Goal: Task Accomplishment & Management: Manage account settings

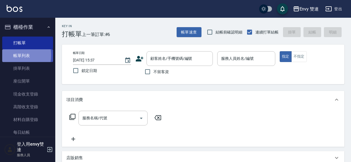
click at [8, 55] on link "帳單列表" at bounding box center [27, 55] width 51 height 13
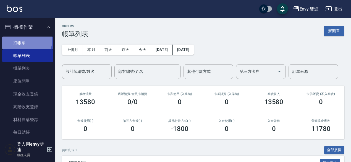
click at [23, 39] on link "打帳單" at bounding box center [27, 42] width 51 height 13
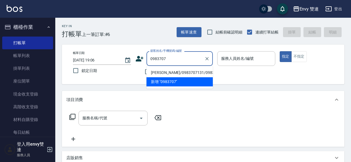
click at [190, 74] on li "王威竣/0983707131/0983707131" at bounding box center [179, 72] width 66 height 9
type input "王威竣/0983707131/0983707131"
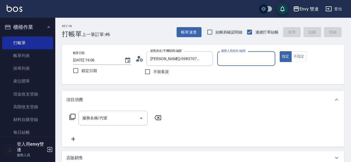
type input "Zoe-9"
click at [190, 74] on div "不留客資" at bounding box center [173, 72] width 77 height 12
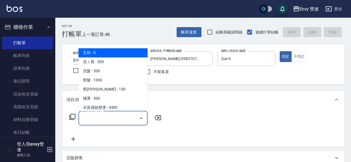
click at [92, 121] on input "服務名稱/代號" at bounding box center [109, 118] width 56 height 10
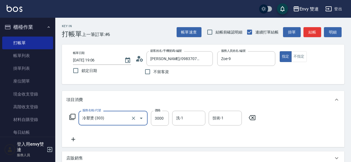
type input "冷塑燙 (303)"
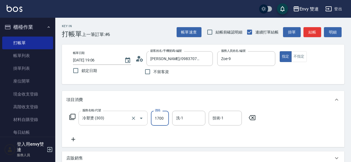
type input "1700"
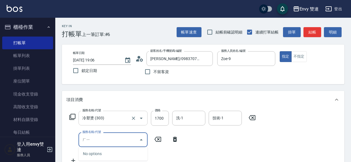
type input "ㄏ"
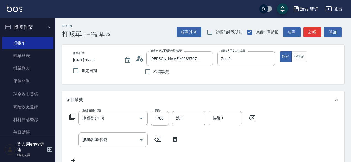
click at [68, 136] on div "服務名稱/代號 服務名稱/代號" at bounding box center [123, 139] width 115 height 15
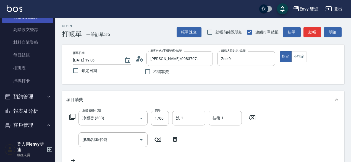
scroll to position [80, 0]
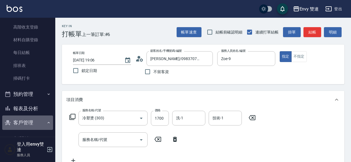
click at [28, 119] on button "客戶管理" at bounding box center [27, 122] width 51 height 14
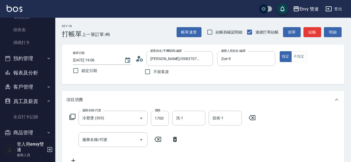
scroll to position [115, 0]
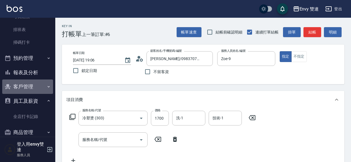
click at [29, 81] on button "客戶管理" at bounding box center [27, 86] width 51 height 14
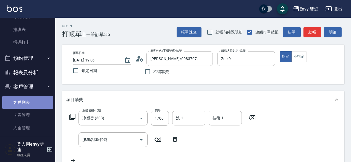
click at [28, 99] on link "客戶列表" at bounding box center [27, 102] width 51 height 13
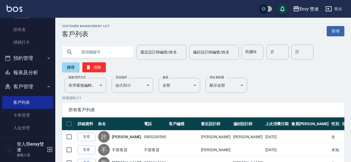
click at [113, 51] on input "text" at bounding box center [103, 51] width 52 height 15
type input "0983707"
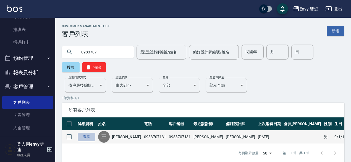
click at [86, 138] on link "查看" at bounding box center [87, 136] width 18 height 9
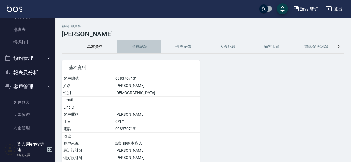
click at [136, 47] on button "消費記錄" at bounding box center [139, 46] width 44 height 13
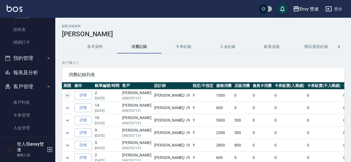
click at [70, 94] on icon "expand row" at bounding box center [67, 95] width 7 height 7
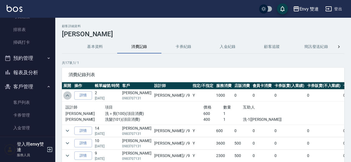
click at [70, 94] on icon "expand row" at bounding box center [67, 95] width 7 height 7
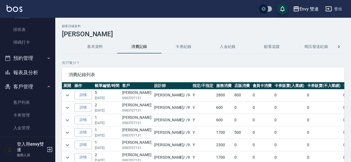
scroll to position [18, 2]
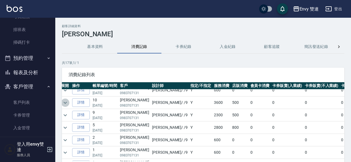
click at [66, 101] on icon "expand row" at bounding box center [65, 102] width 3 height 2
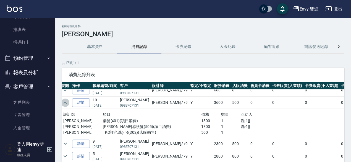
click at [66, 101] on icon "expand row" at bounding box center [65, 102] width 7 height 7
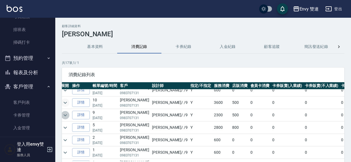
click at [66, 117] on icon "expand row" at bounding box center [65, 115] width 7 height 7
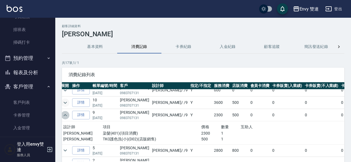
click at [66, 117] on icon "expand row" at bounding box center [65, 115] width 7 height 7
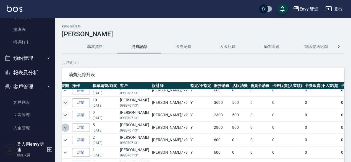
click at [64, 125] on icon "expand row" at bounding box center [65, 127] width 7 height 7
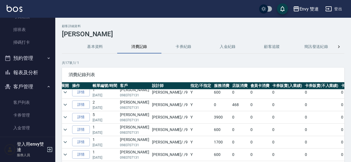
scroll to position [0, 0]
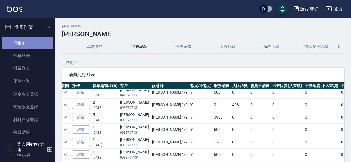
click at [27, 38] on link "打帳單" at bounding box center [27, 42] width 51 height 13
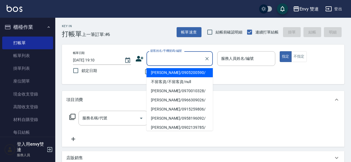
click at [182, 59] on input "顧客姓名/手機號碼/編號" at bounding box center [175, 59] width 53 height 10
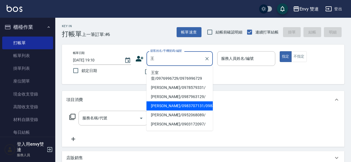
click at [186, 108] on li "王威竣/0983707131/0983707131" at bounding box center [179, 105] width 66 height 9
type input "王威竣/0983707131/0983707131"
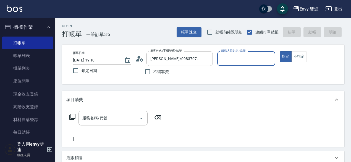
type input "Zoe-9"
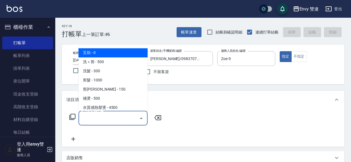
click at [102, 120] on input "服務名稱/代號" at bounding box center [109, 118] width 56 height 10
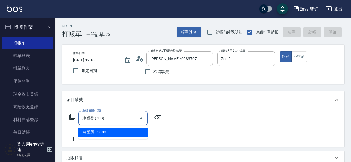
type input "冷塑燙 (303)"
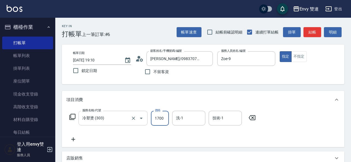
type input "1700"
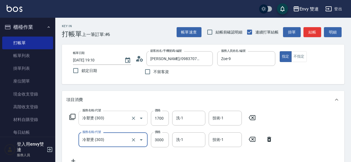
type input "冷塑燙 (303)"
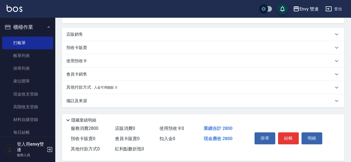
scroll to position [145, 0]
type input "1100"
click at [99, 86] on span "入金可用餘額: 0" at bounding box center [105, 87] width 23 height 4
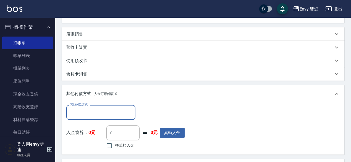
scroll to position [0, 0]
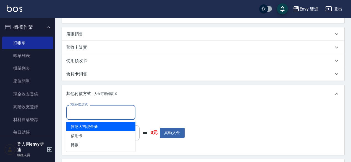
click at [124, 112] on input "其他付款方式" at bounding box center [101, 112] width 64 height 10
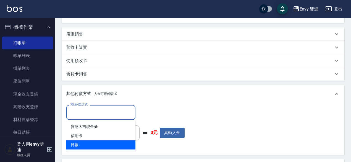
click at [95, 146] on span "轉帳" at bounding box center [100, 144] width 69 height 9
type input "轉帳"
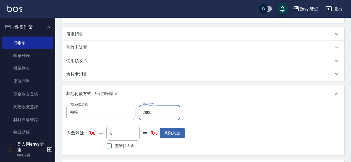
scroll to position [218, 0]
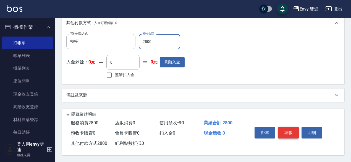
type input "2800"
click at [288, 130] on button "結帳" at bounding box center [288, 132] width 21 height 12
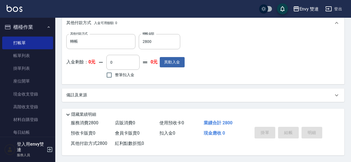
type input "2025/10/04 19:11"
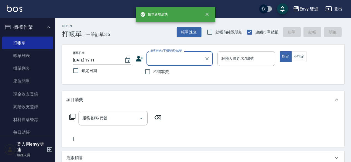
scroll to position [0, 0]
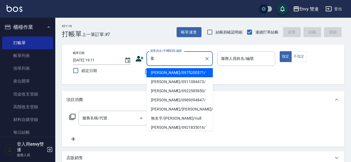
type input "童文諺/0975200571/"
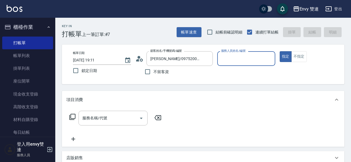
type input "Zoe-9"
click at [118, 120] on input "服務名稱/代號" at bounding box center [109, 118] width 56 height 10
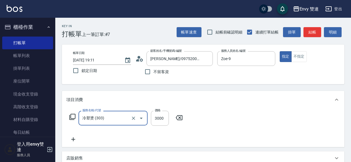
type input "冷塑燙 (303)"
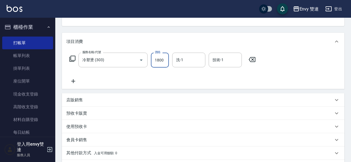
scroll to position [131, 0]
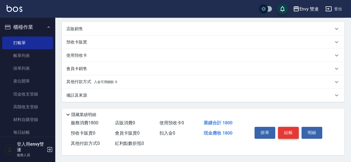
type input "1800"
click at [285, 136] on button "結帳" at bounding box center [288, 132] width 21 height 12
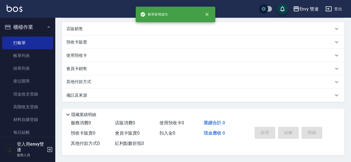
scroll to position [0, 0]
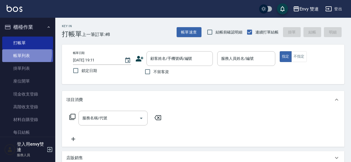
click at [22, 54] on link "帳單列表" at bounding box center [27, 55] width 51 height 13
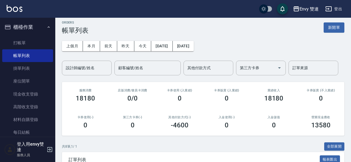
scroll to position [4, 0]
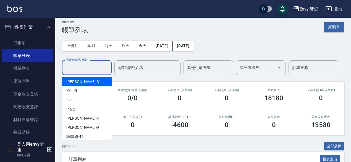
click at [82, 70] on input "設計師編號/姓名" at bounding box center [86, 68] width 45 height 10
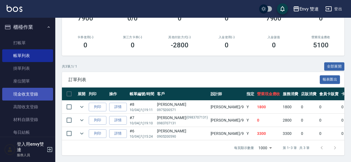
scroll to position [0, 0]
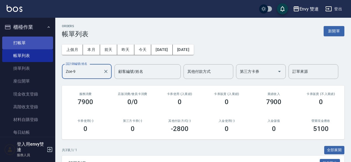
type input "Zoe-9"
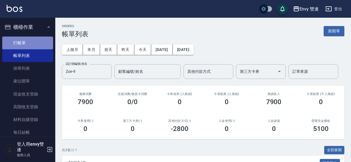
click at [30, 46] on link "打帳單" at bounding box center [27, 42] width 51 height 13
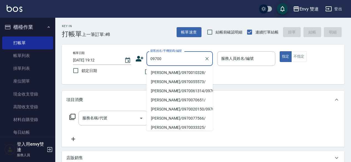
click at [174, 76] on li "劉桂樺/0970010328/" at bounding box center [179, 72] width 66 height 9
type input "劉桂樺/0970010328/"
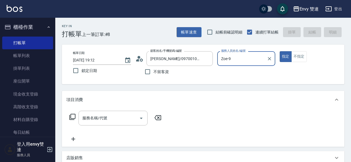
type input "Zoe-9"
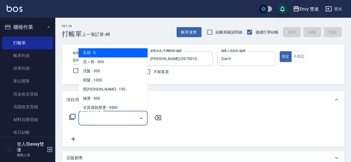
click at [103, 121] on input "服務名稱/代號" at bounding box center [109, 118] width 56 height 10
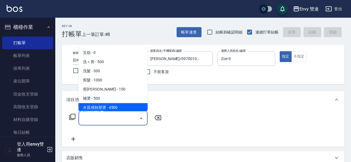
click at [98, 108] on span "水質感熱塑燙 - 4500" at bounding box center [112, 107] width 69 height 9
type input "水質感熱塑燙(302)"
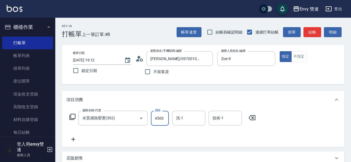
click at [165, 116] on input "4500" at bounding box center [160, 117] width 18 height 15
type input "1500"
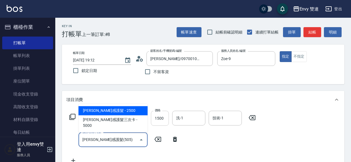
type input "凡洛絲光感護髮(505)"
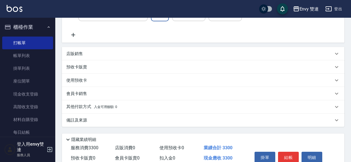
scroll to position [152, 0]
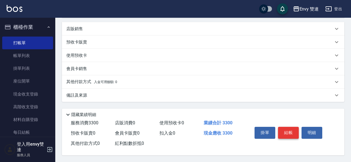
type input "1800"
click at [289, 129] on button "結帳" at bounding box center [288, 132] width 21 height 12
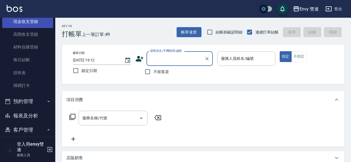
scroll to position [92, 0]
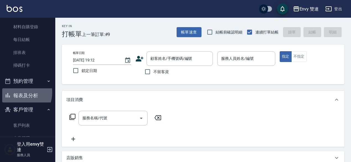
click at [18, 92] on button "報表及分析" at bounding box center [27, 95] width 51 height 14
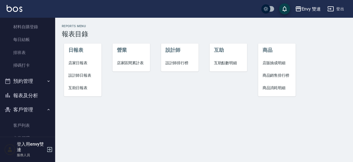
click at [78, 73] on span "設計師日報表" at bounding box center [82, 75] width 29 height 6
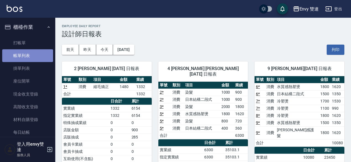
click at [30, 53] on link "帳單列表" at bounding box center [27, 55] width 51 height 13
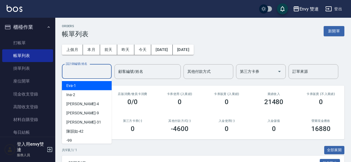
click at [87, 74] on input "設計師編號/姓名" at bounding box center [86, 72] width 45 height 10
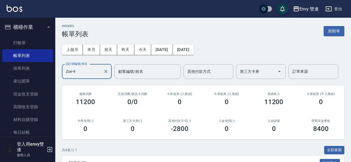
scroll to position [100, 0]
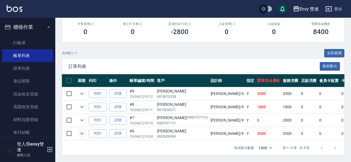
type input "Zoe-9"
click at [82, 132] on icon "expand row" at bounding box center [81, 133] width 3 height 2
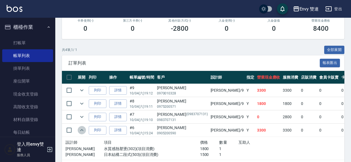
click at [82, 129] on icon "expand row" at bounding box center [81, 130] width 3 height 2
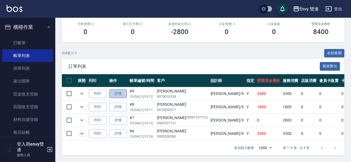
click at [118, 90] on link "詳情" at bounding box center [118, 93] width 18 height 9
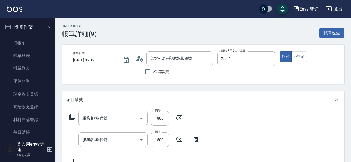
type input "2025/10/04 19:12"
type input "Zoe-9"
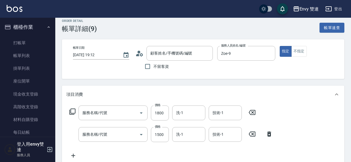
type input "凡洛絲光感護髮(505)"
type input "水質感熱塑燙(302)"
type input "劉桂樺/0970010328/"
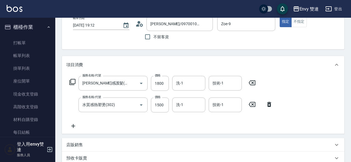
scroll to position [35, 0]
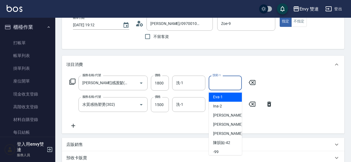
click at [226, 79] on input "技術-1" at bounding box center [225, 83] width 28 height 10
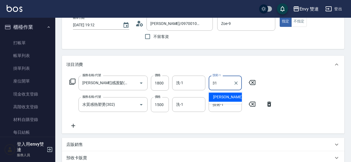
type input "Lina-31"
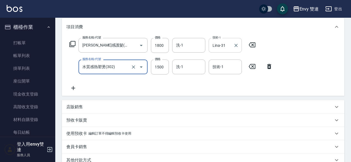
scroll to position [150, 0]
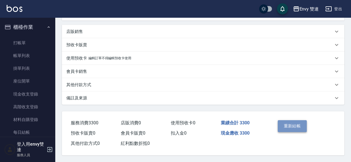
click at [283, 120] on button "重新結帳" at bounding box center [291, 126] width 29 height 12
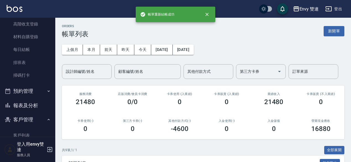
scroll to position [84, 0]
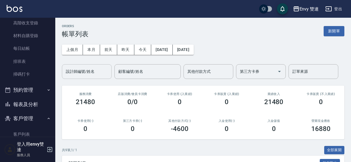
click at [75, 67] on input "設計師編號/姓名" at bounding box center [86, 72] width 45 height 10
type input "Lina-31"
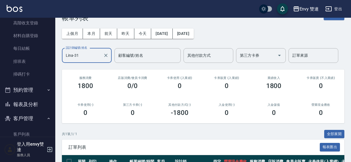
scroll to position [14, 0]
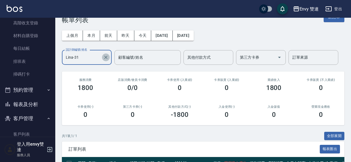
click at [105, 57] on icon "Clear" at bounding box center [106, 57] width 6 height 6
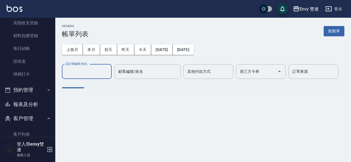
scroll to position [0, 0]
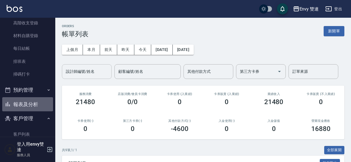
click at [42, 97] on button "報表及分析" at bounding box center [27, 104] width 51 height 14
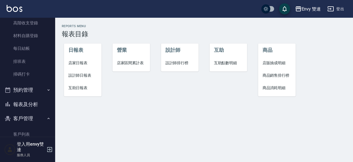
click at [77, 76] on span "設計師日報表" at bounding box center [82, 75] width 29 height 6
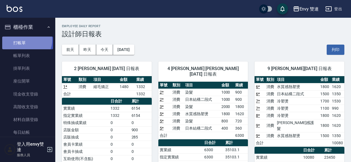
click at [26, 40] on link "打帳單" at bounding box center [27, 42] width 51 height 13
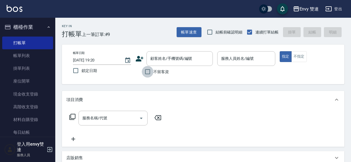
click at [147, 74] on input "不留客資" at bounding box center [148, 72] width 12 height 12
checkbox input "true"
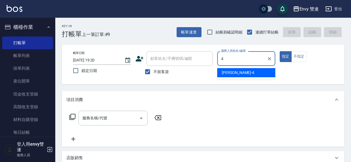
type input "Allan-4"
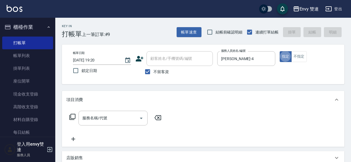
type button "true"
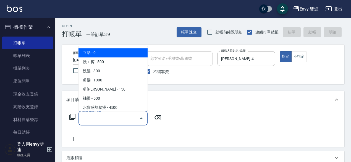
click at [119, 119] on input "服務名稱/代號" at bounding box center [109, 118] width 56 height 10
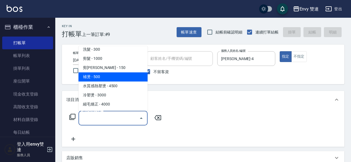
scroll to position [26, 0]
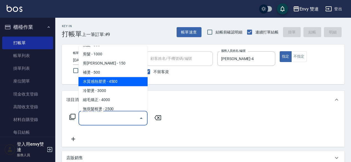
click at [122, 78] on span "水質感熱塑燙 - 4500" at bounding box center [112, 81] width 69 height 9
type input "水質感熱塑燙(302)"
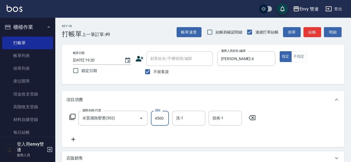
click at [158, 123] on input "4500" at bounding box center [160, 117] width 18 height 15
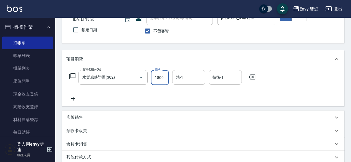
scroll to position [37, 0]
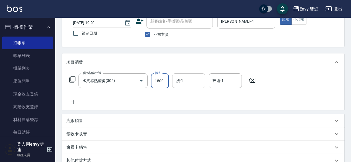
click at [191, 88] on div "洗-1" at bounding box center [188, 80] width 33 height 15
type input "1800"
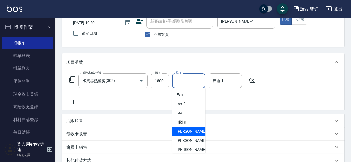
scroll to position [13, 0]
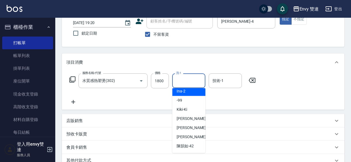
click at [183, 78] on input "洗-1" at bounding box center [189, 81] width 28 height 10
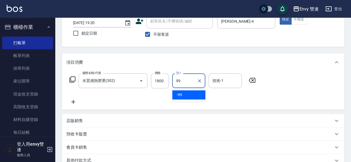
type input "9"
type input "-99"
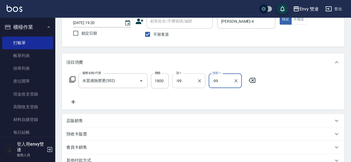
click at [188, 75] on div "-99 洗-1" at bounding box center [188, 80] width 33 height 15
type input "-99"
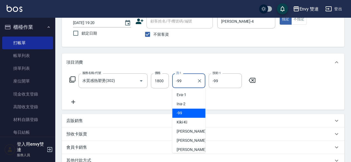
click at [188, 81] on input "-99" at bounding box center [185, 81] width 20 height 10
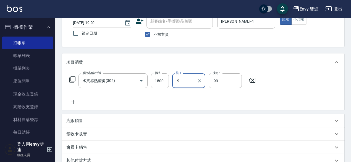
type input "-"
type input "99"
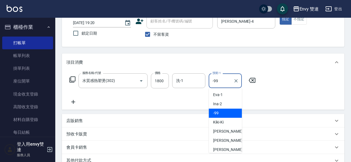
click at [221, 78] on input "-99" at bounding box center [221, 81] width 20 height 10
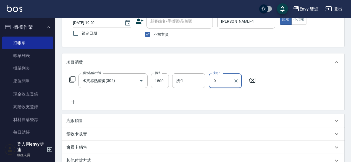
type input "-"
type input "-99"
click at [236, 83] on icon "Clear" at bounding box center [236, 81] width 6 height 6
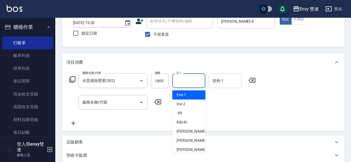
click at [189, 78] on input "洗-1" at bounding box center [189, 81] width 28 height 10
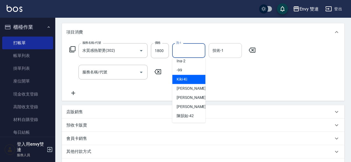
scroll to position [0, 0]
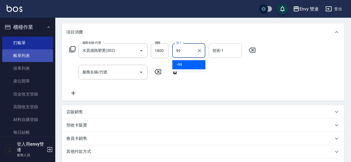
type input "99"
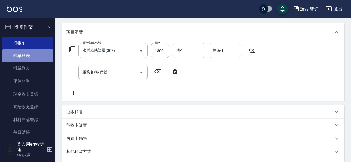
click at [30, 55] on link "帳單列表" at bounding box center [27, 55] width 51 height 13
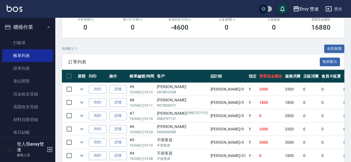
scroll to position [165, 0]
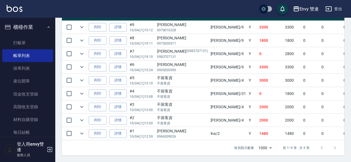
click at [209, 74] on td "Allan /4" at bounding box center [228, 80] width 38 height 13
click at [121, 78] on link "詳情" at bounding box center [118, 80] width 18 height 9
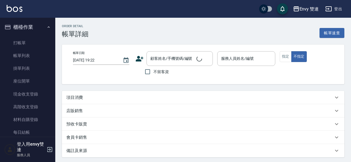
type input "2025/10/04 15:10"
checkbox input "true"
type input "Allan-4"
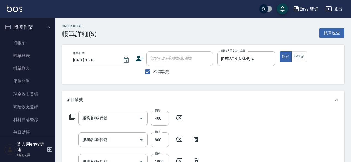
type input "日本結構二段式(503)"
type input "染髮(401)"
type input "水質感熱塑燙(302)"
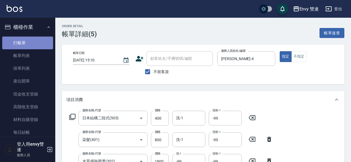
click at [33, 36] on link "打帳單" at bounding box center [27, 42] width 51 height 13
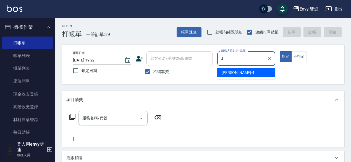
type input "Allan-4"
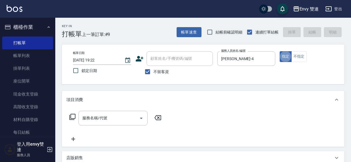
type button "true"
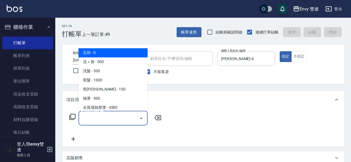
click at [108, 117] on input "服務名稱/代號" at bounding box center [109, 118] width 56 height 10
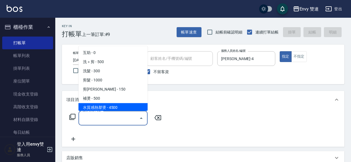
click at [118, 109] on span "水質感熱塑燙 - 4500" at bounding box center [112, 107] width 69 height 9
type input "水質感熱塑燙(302)"
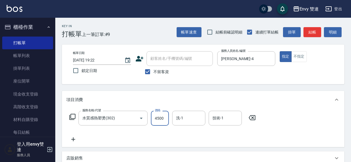
click at [165, 119] on input "4500" at bounding box center [160, 117] width 18 height 15
click at [165, 119] on input "1" at bounding box center [160, 117] width 18 height 15
click at [165, 119] on input "1800" at bounding box center [160, 117] width 18 height 15
type input "1800"
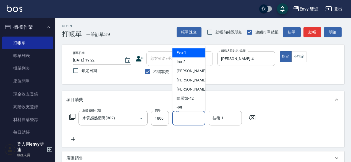
click at [192, 115] on input "洗-1" at bounding box center [189, 118] width 28 height 10
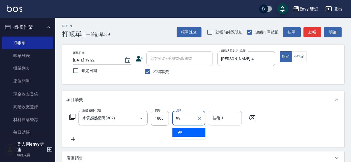
type input "-99"
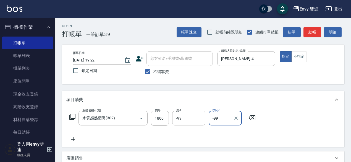
type input "-99"
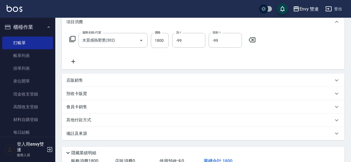
scroll to position [118, 0]
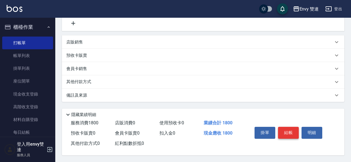
click at [289, 128] on button "結帳" at bounding box center [288, 132] width 21 height 12
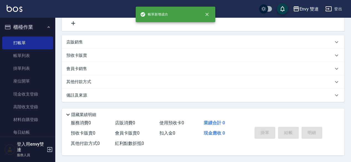
scroll to position [0, 0]
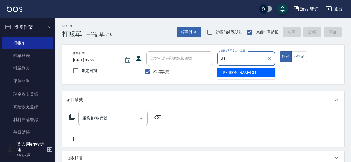
type input "Lina-31"
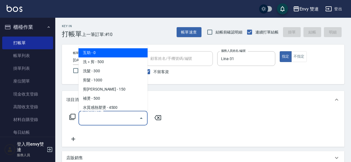
click at [112, 119] on input "服務名稱/代號" at bounding box center [109, 118] width 56 height 10
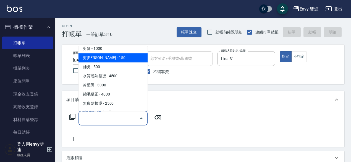
scroll to position [34, 0]
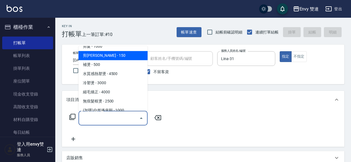
click at [114, 90] on span "縮毛矯正 - 4000" at bounding box center [112, 91] width 69 height 9
type input "縮毛矯正 (304)"
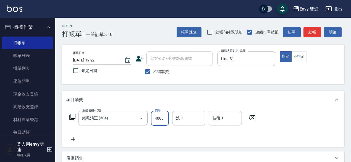
click at [166, 117] on input "4000" at bounding box center [160, 117] width 18 height 15
click at [166, 117] on input "1800" at bounding box center [160, 117] width 18 height 15
type input "1800"
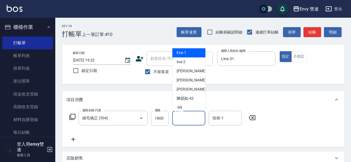
click at [191, 118] on input "洗-1" at bounding box center [189, 118] width 28 height 10
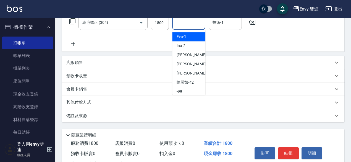
scroll to position [118, 0]
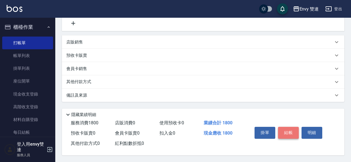
click at [290, 134] on button "結帳" at bounding box center [288, 132] width 21 height 12
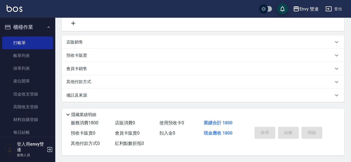
type input "2025/10/04 19:23"
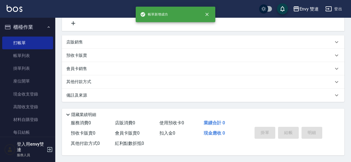
scroll to position [0, 0]
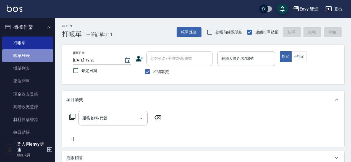
click at [38, 55] on link "帳單列表" at bounding box center [27, 55] width 51 height 13
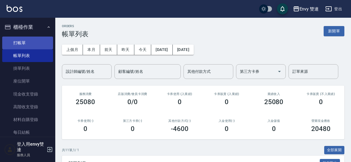
click at [32, 41] on link "打帳單" at bounding box center [27, 42] width 51 height 13
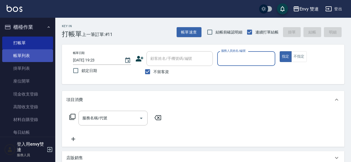
click at [20, 54] on link "帳單列表" at bounding box center [27, 55] width 51 height 13
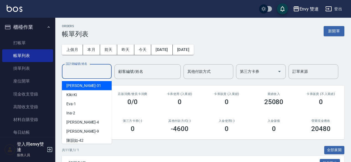
click at [91, 74] on input "設計師編號/姓名" at bounding box center [86, 72] width 45 height 10
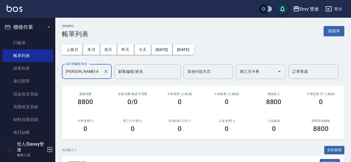
scroll to position [100, 0]
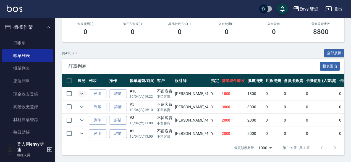
type input "Allan-4"
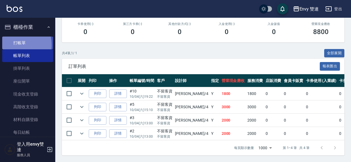
click at [15, 44] on link "打帳單" at bounding box center [27, 42] width 51 height 13
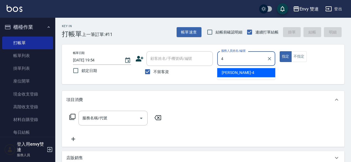
type input "Allan-4"
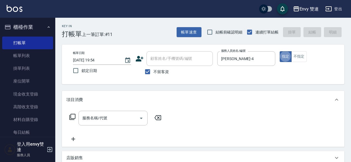
type button "true"
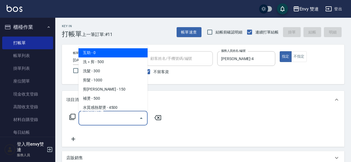
click at [111, 118] on input "服務名稱/代號" at bounding box center [109, 118] width 56 height 10
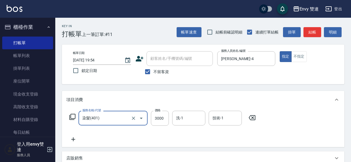
type input "染髮(401)"
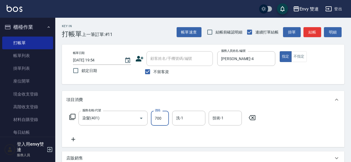
type input "700"
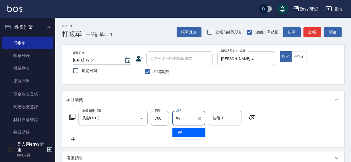
type input "-99"
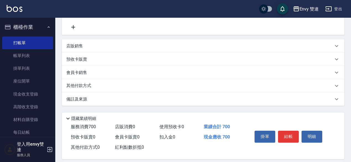
scroll to position [118, 0]
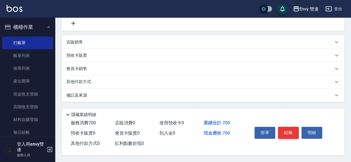
type input "-99"
click at [283, 129] on button "結帳" at bounding box center [288, 132] width 21 height 12
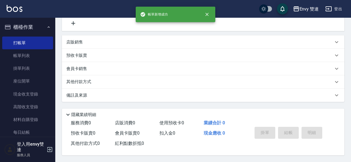
scroll to position [0, 0]
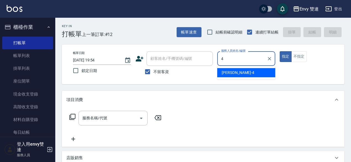
type input "Allan-4"
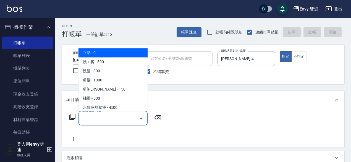
click at [125, 116] on input "服務名稱/代號" at bounding box center [109, 118] width 56 height 10
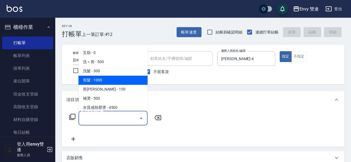
click at [86, 77] on span "剪髮 - 1000" at bounding box center [112, 79] width 69 height 9
type input "剪髮(201)"
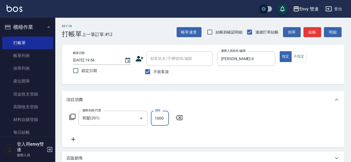
click at [158, 120] on input "1000" at bounding box center [160, 117] width 18 height 15
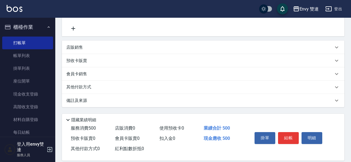
scroll to position [118, 0]
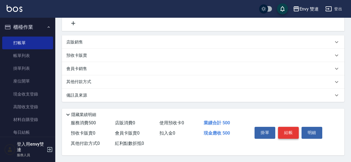
type input "500"
click at [292, 129] on button "結帳" at bounding box center [288, 132] width 21 height 12
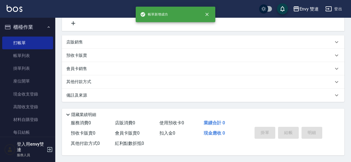
scroll to position [0, 0]
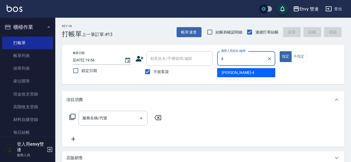
type input "Allan-4"
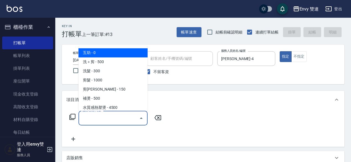
click at [109, 121] on input "服務名稱/代號" at bounding box center [109, 118] width 56 height 10
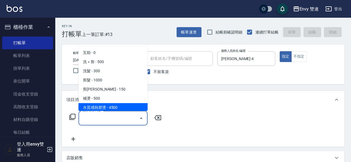
click at [102, 110] on span "水質感熱塑燙 - 4500" at bounding box center [112, 107] width 69 height 9
type input "水質感熱塑燙(302)"
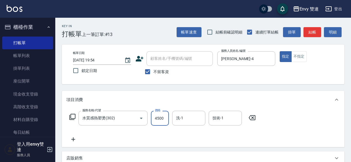
click at [155, 119] on input "4500" at bounding box center [160, 117] width 18 height 15
type input "2500"
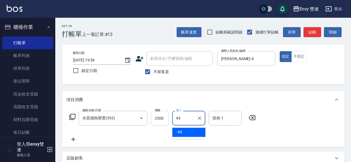
type input "-99"
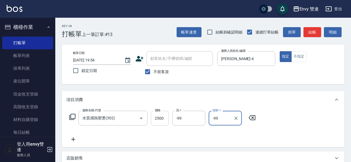
type input "-99"
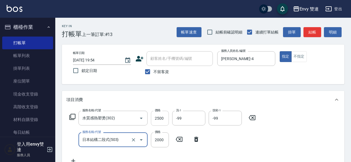
type input "日本結構二段式(503)"
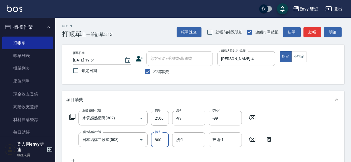
type input "800"
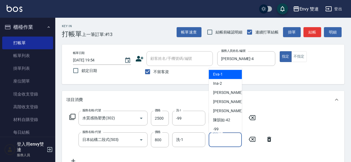
click at [227, 142] on input "技術-1" at bounding box center [225, 139] width 28 height 10
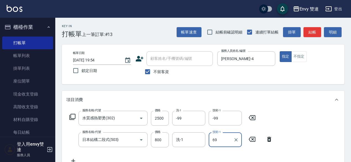
type input "6"
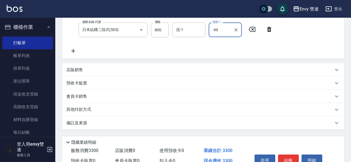
scroll to position [139, 0]
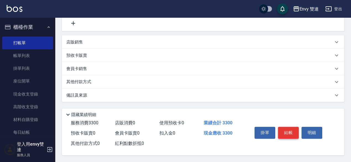
type input "-99"
click at [292, 132] on button "結帳" at bounding box center [288, 132] width 21 height 12
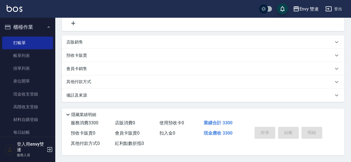
type input "2025/10/04 19:55"
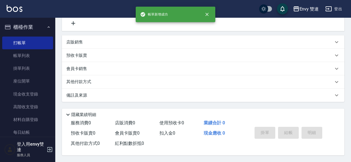
scroll to position [0, 0]
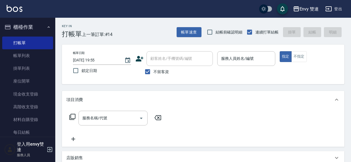
drag, startPoint x: 292, startPoint y: 132, endPoint x: 311, endPoint y: 150, distance: 26.6
click at [311, 150] on div "項目消費 服務名稱/代號 服務名稱/代號 店販銷售 服務人員姓名/編號 服務人員姓名/編號 商品代號/名稱 商品代號/名稱 預收卡販賣 卡券名稱/代號 卡券名…" at bounding box center [203, 154] width 282 height 126
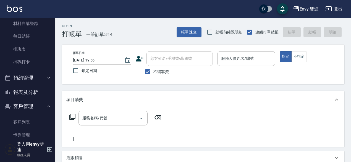
scroll to position [98, 0]
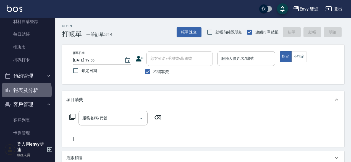
click at [22, 91] on button "報表及分析" at bounding box center [27, 90] width 51 height 14
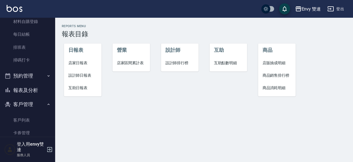
click at [83, 73] on span "設計師日報表" at bounding box center [82, 75] width 29 height 6
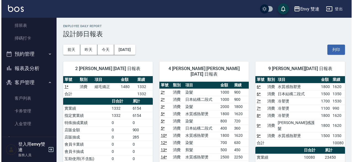
scroll to position [120, 0]
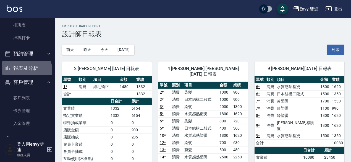
click at [23, 70] on button "報表及分析" at bounding box center [27, 68] width 51 height 14
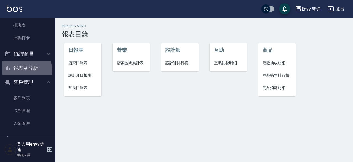
click at [23, 70] on button "報表及分析" at bounding box center [27, 68] width 51 height 14
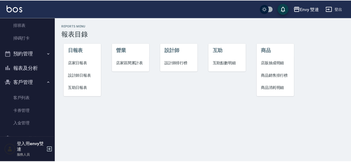
scroll to position [122, 0]
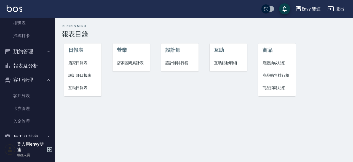
click at [74, 76] on span "設計師日報表" at bounding box center [82, 75] width 29 height 6
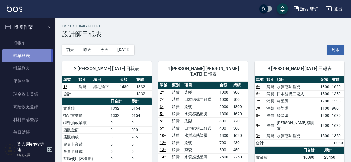
click at [9, 55] on link "帳單列表" at bounding box center [27, 55] width 51 height 13
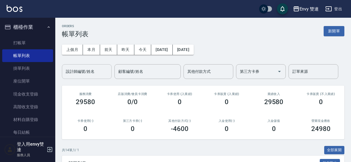
click at [82, 65] on div "設計師編號/姓名" at bounding box center [87, 71] width 50 height 15
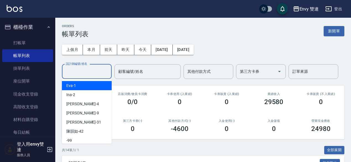
type input "9"
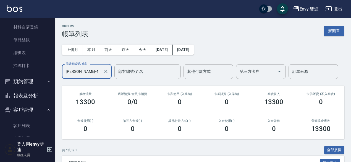
scroll to position [93, 0]
type input "Allan-4"
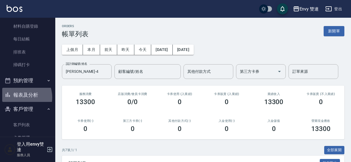
click at [19, 97] on button "報表及分析" at bounding box center [27, 95] width 51 height 14
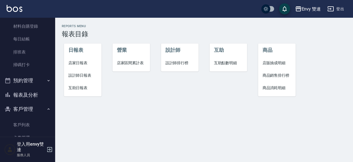
click at [75, 71] on li "設計師日報表" at bounding box center [83, 75] width 38 height 12
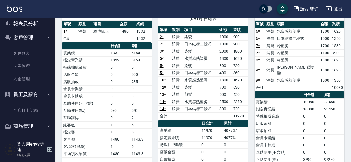
scroll to position [118, 0]
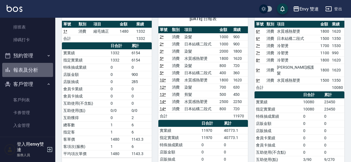
click at [34, 70] on button "報表及分析" at bounding box center [27, 70] width 51 height 14
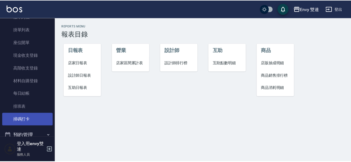
scroll to position [38, 0]
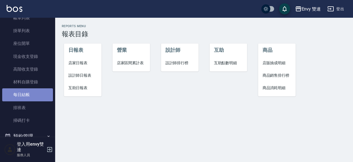
click at [31, 90] on link "每日結帳" at bounding box center [27, 94] width 51 height 13
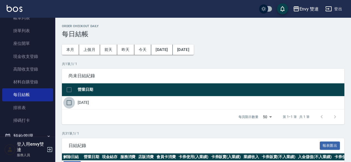
click at [73, 100] on input "checkbox" at bounding box center [69, 103] width 12 height 12
checkbox input "true"
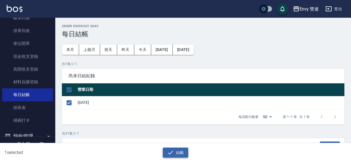
click at [175, 150] on button "結帳" at bounding box center [176, 152] width 26 height 10
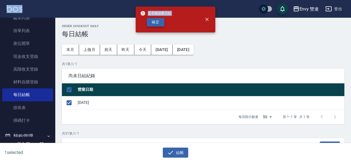
drag, startPoint x: 155, startPoint y: 15, endPoint x: 155, endPoint y: 21, distance: 5.5
click at [155, 21] on div "是否確認要日結 確定" at bounding box center [155, 19] width 31 height 22
click at [155, 21] on button "確定" at bounding box center [156, 22] width 18 height 9
checkbox input "false"
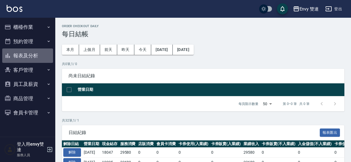
click at [31, 54] on button "報表及分析" at bounding box center [27, 55] width 51 height 14
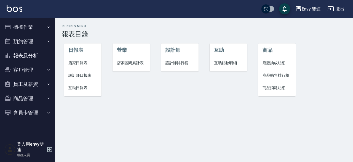
click at [73, 75] on span "設計師日報表" at bounding box center [82, 75] width 29 height 6
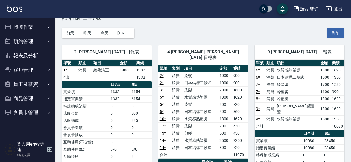
scroll to position [18, 0]
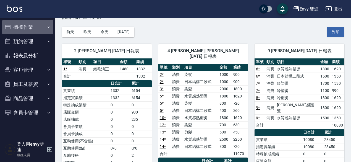
click at [20, 25] on button "櫃檯作業" at bounding box center [27, 27] width 51 height 14
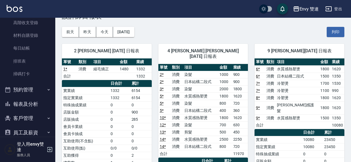
scroll to position [94, 0]
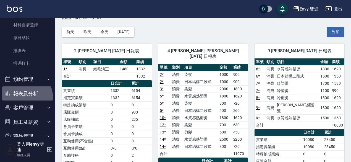
click at [22, 97] on button "報表及分析" at bounding box center [27, 93] width 51 height 14
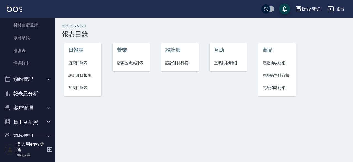
click at [79, 64] on span "店家日報表" at bounding box center [82, 63] width 29 height 6
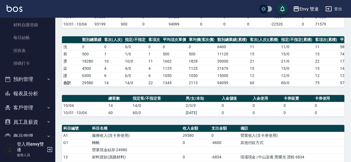
scroll to position [60, 0]
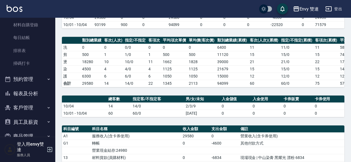
click at [0, 90] on nav "櫃檯作業 打帳單 帳單列表 掛單列表 座位開單 現金收支登錄 高階收支登錄 材料自購登錄 每日結帳 排班表 掃碼打卡 預約管理 預約管理 單日預約紀錄 單週預…" at bounding box center [27, 77] width 55 height 119
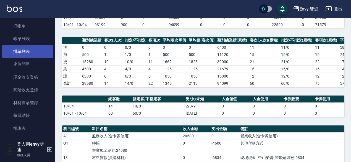
scroll to position [0, 0]
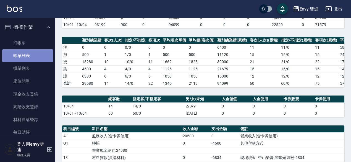
click at [31, 54] on link "帳單列表" at bounding box center [27, 55] width 51 height 13
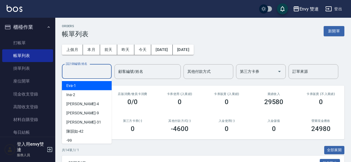
click at [67, 73] on input "設計師編號/姓名" at bounding box center [86, 72] width 45 height 10
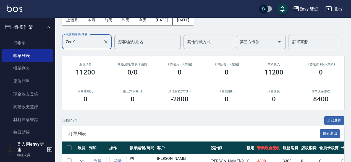
scroll to position [29, 0]
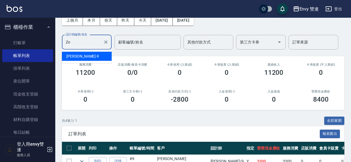
type input "Z"
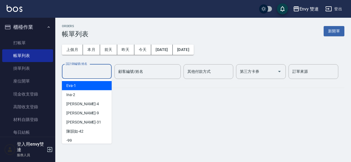
scroll to position [0, 0]
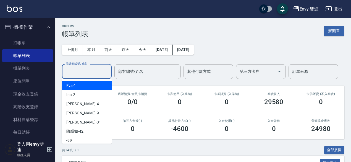
type input "[PERSON_NAME]-1"
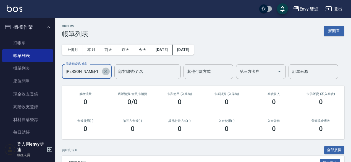
click at [106, 72] on icon "Clear" at bounding box center [106, 71] width 6 height 6
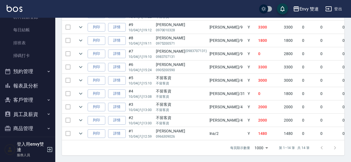
scroll to position [104, 0]
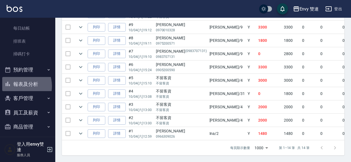
click at [18, 86] on button "報表及分析" at bounding box center [27, 84] width 51 height 14
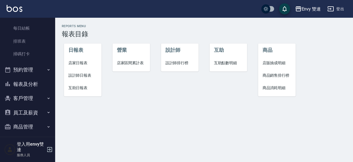
click at [79, 65] on span "店家日報表" at bounding box center [82, 63] width 29 height 6
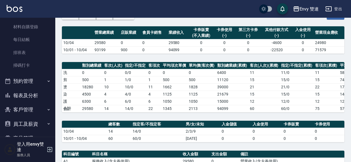
scroll to position [93, 0]
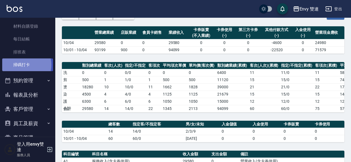
click at [23, 64] on link "掃碼打卡" at bounding box center [27, 64] width 51 height 13
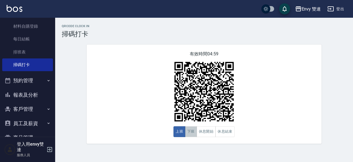
click at [195, 136] on button "下班" at bounding box center [191, 131] width 12 height 11
